Goal: Information Seeking & Learning: Learn about a topic

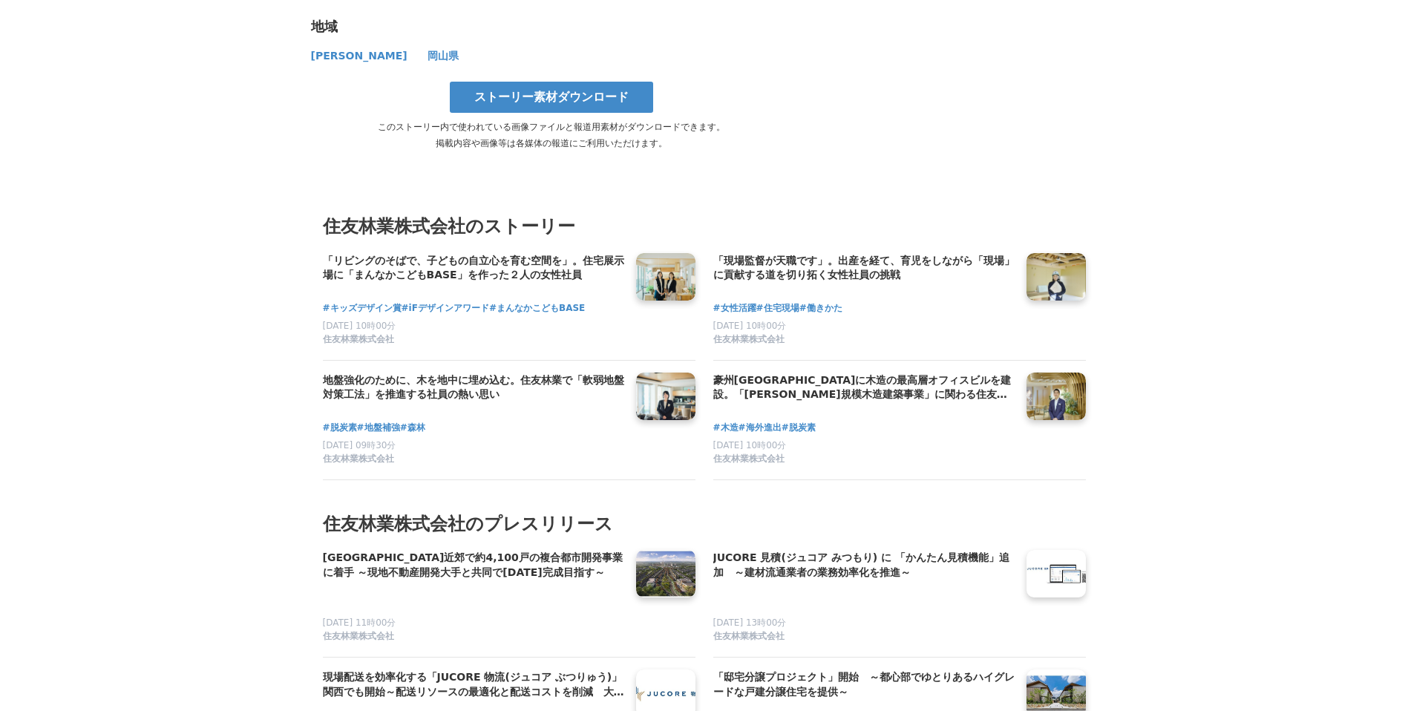
scroll to position [8109, 0]
click at [864, 253] on h4 "「現場監督が天職です」。出産を経て、育児をしながら「現場」に貢献する道を切り拓く女性社員の挑戦" at bounding box center [864, 268] width 301 height 30
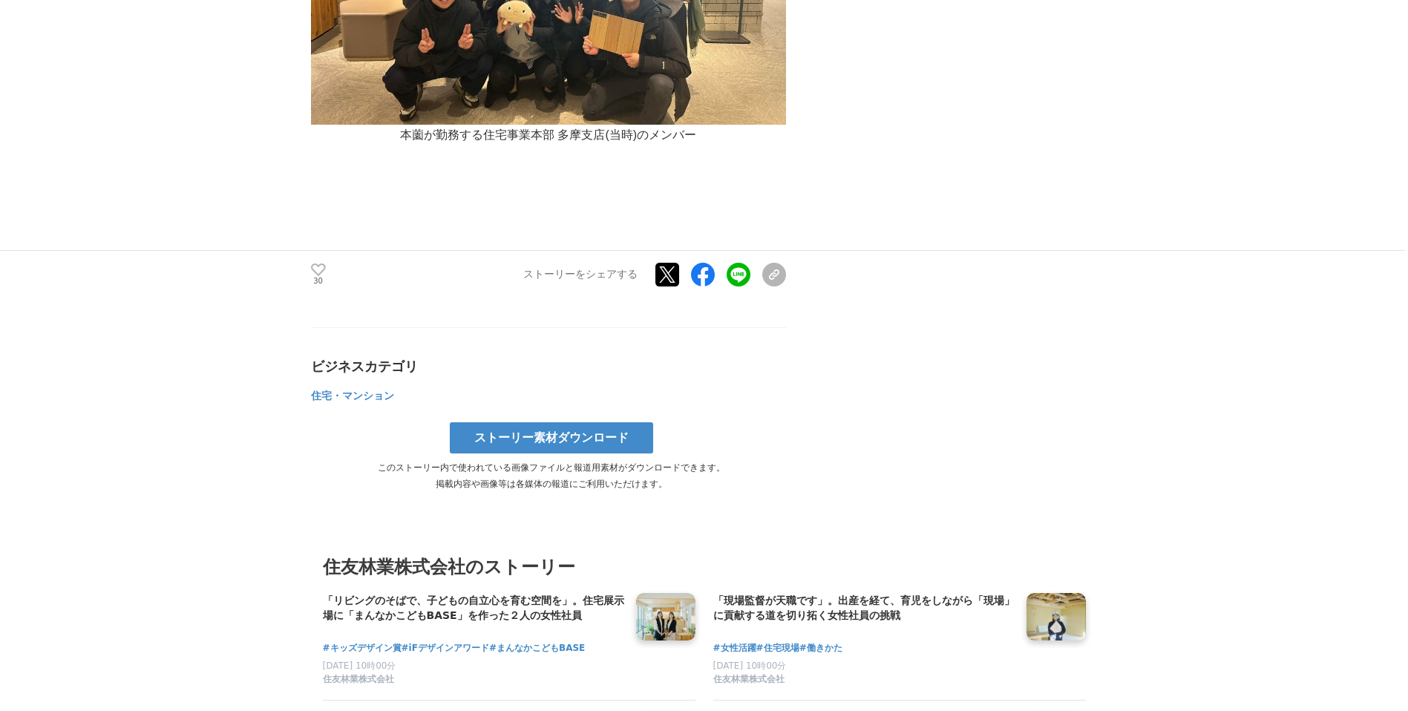
scroll to position [7895, 0]
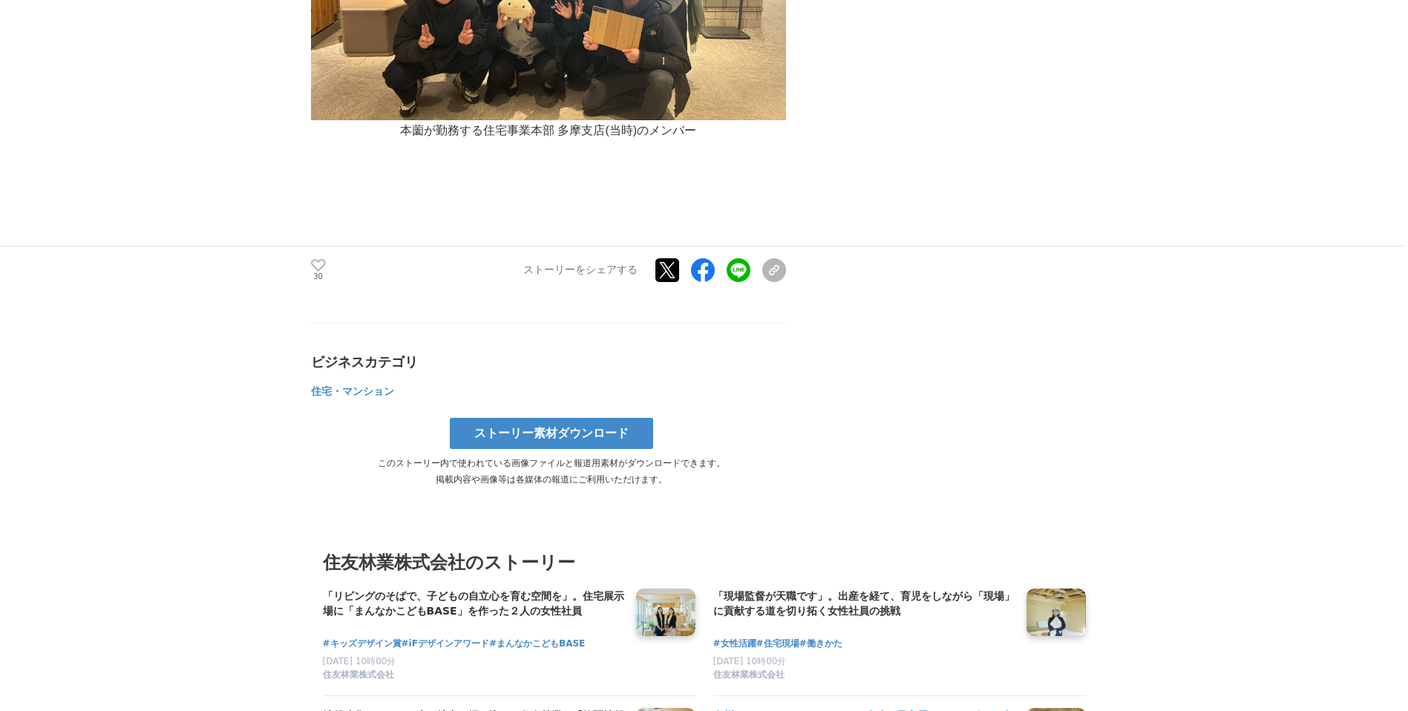
click at [838, 708] on h4 "豪州[GEOGRAPHIC_DATA]に木造の最高層オフィスビルを建設。「[PERSON_NAME]規模木造建築事業」に関わる住友林業社員のキャリアと展望" at bounding box center [864, 723] width 301 height 30
